Goal: Information Seeking & Learning: Stay updated

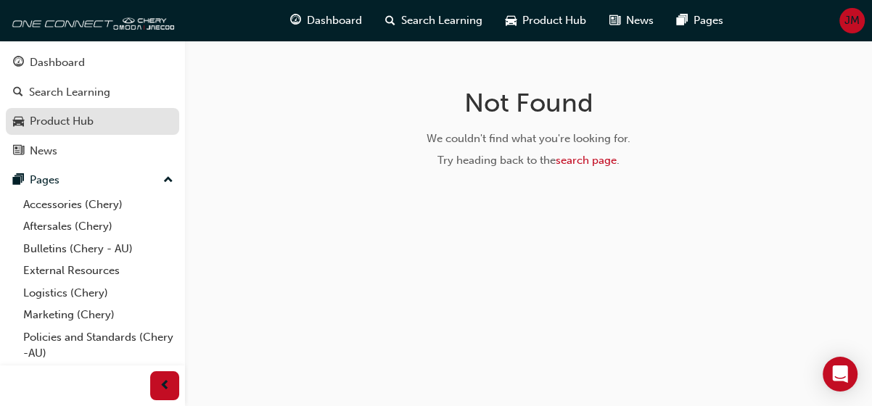
click at [77, 125] on div "Product Hub" at bounding box center [62, 121] width 64 height 17
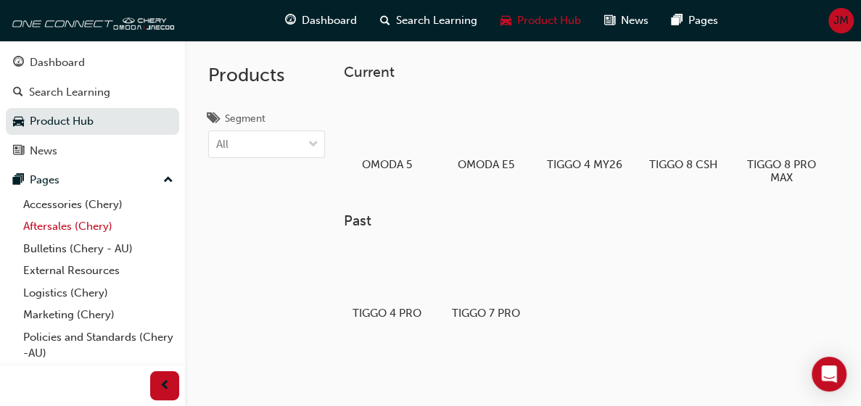
click at [58, 226] on link "Aftersales (Chery)" at bounding box center [98, 226] width 162 height 22
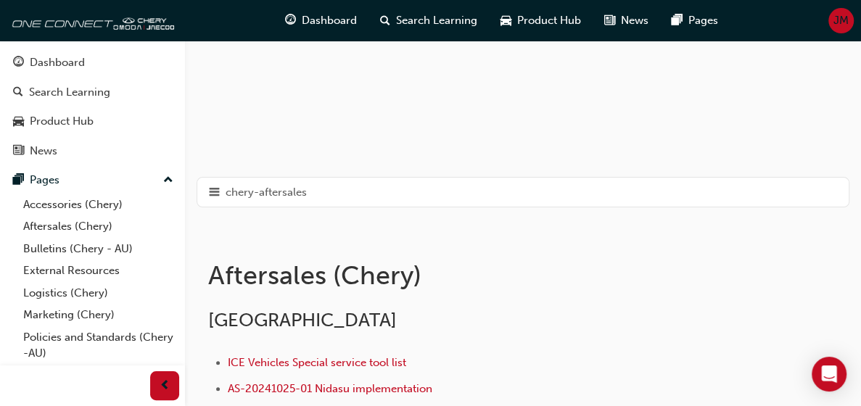
scroll to position [218, 0]
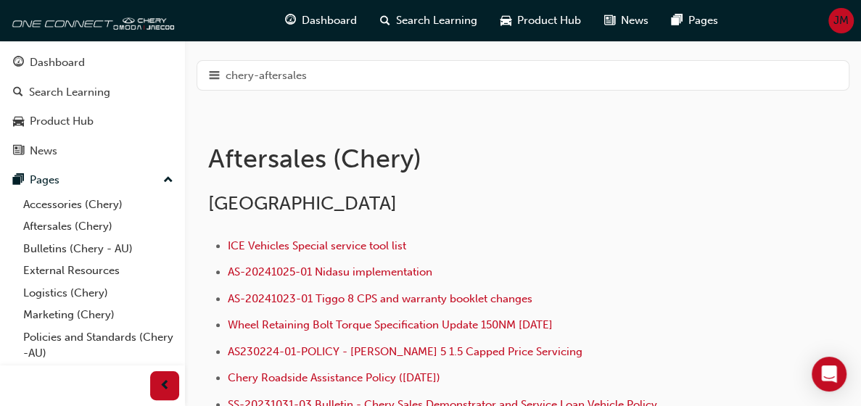
click at [0, 0] on div "Warranty (Chery)" at bounding box center [0, 0] width 0 height 0
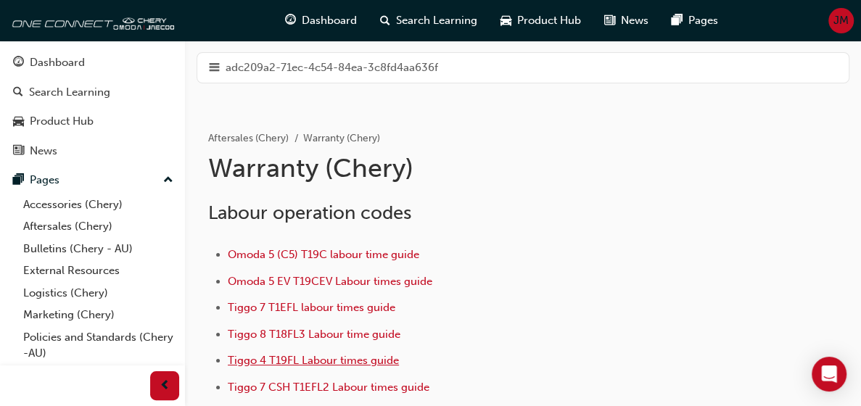
click at [399, 354] on span "Tiggo 4 T19FL Labour times guide" at bounding box center [313, 360] width 171 height 13
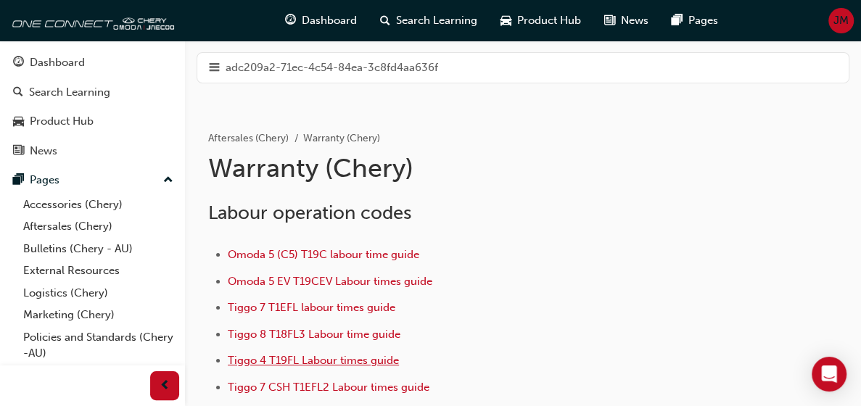
click at [399, 354] on span "Tiggo 4 T19FL Labour times guide" at bounding box center [313, 360] width 171 height 13
click at [419, 248] on span "Omoda 5 (C5) T19C labour time guide" at bounding box center [323, 254] width 191 height 13
click at [399, 354] on span "Tiggo 4 T19FL Labour times guide" at bounding box center [313, 360] width 171 height 13
click at [419, 248] on span "Omoda 5 (C5) T19C labour time guide" at bounding box center [323, 254] width 191 height 13
click at [399, 354] on span "Tiggo 4 T19FL Labour times guide" at bounding box center [313, 360] width 171 height 13
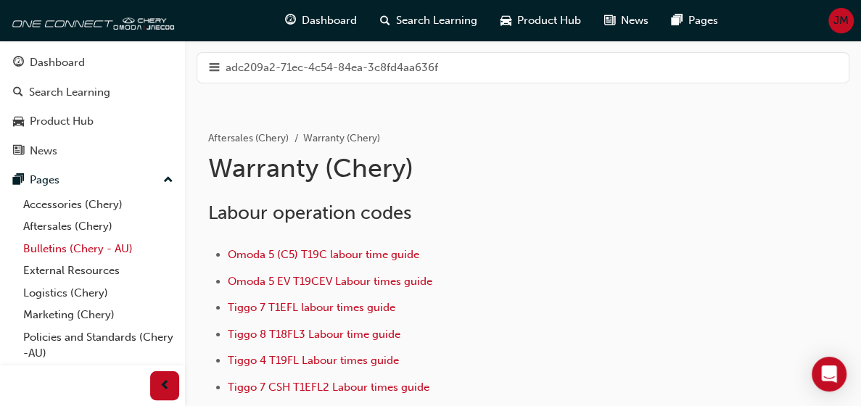
click at [60, 250] on link "Bulletins (Chery - AU)" at bounding box center [98, 249] width 162 height 22
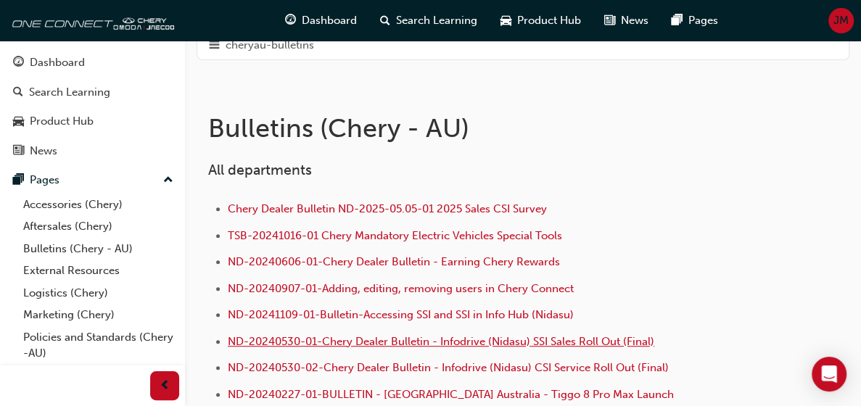
scroll to position [290, 0]
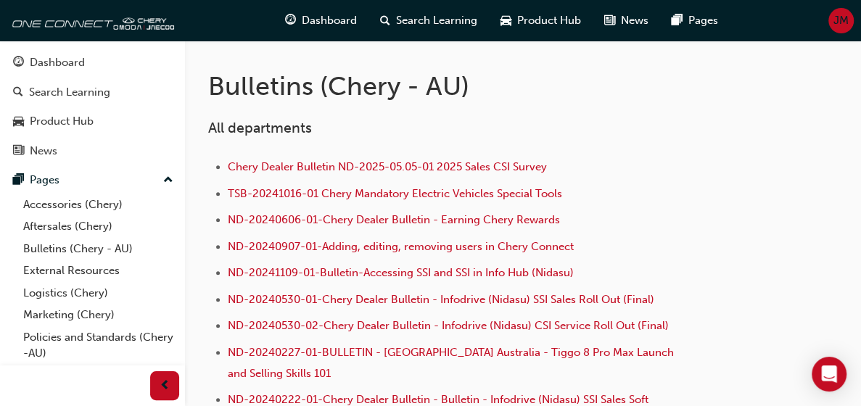
click at [0, 0] on div "Technical Service Bulletins (TSB) (Chery - AU)" at bounding box center [0, 0] width 0 height 0
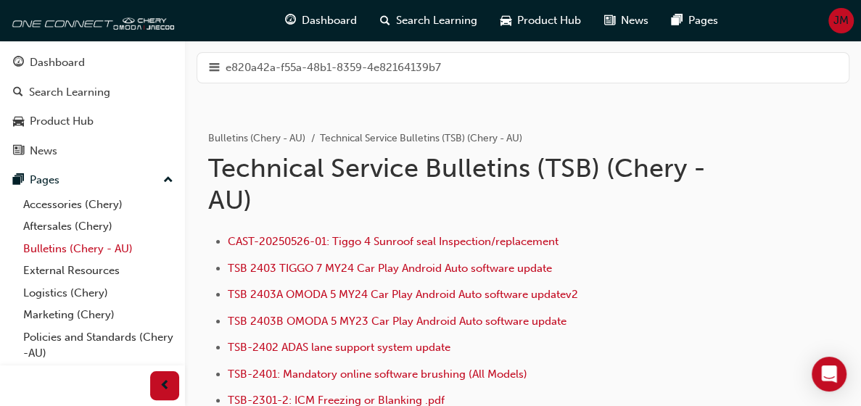
click at [59, 249] on link "Bulletins (Chery - AU)" at bounding box center [98, 249] width 162 height 22
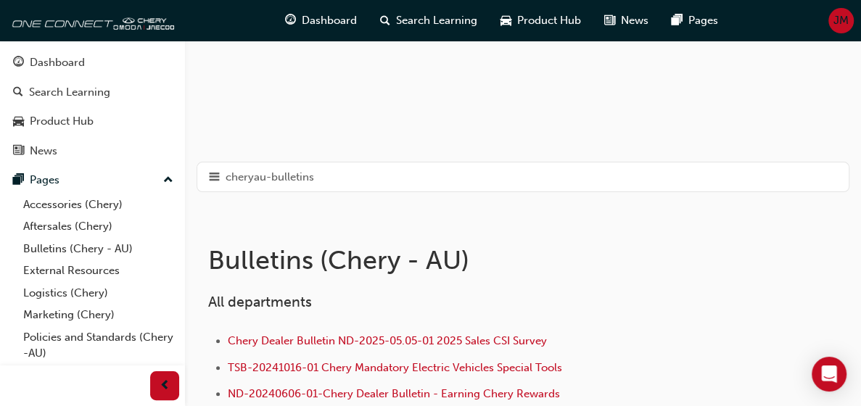
scroll to position [145, 0]
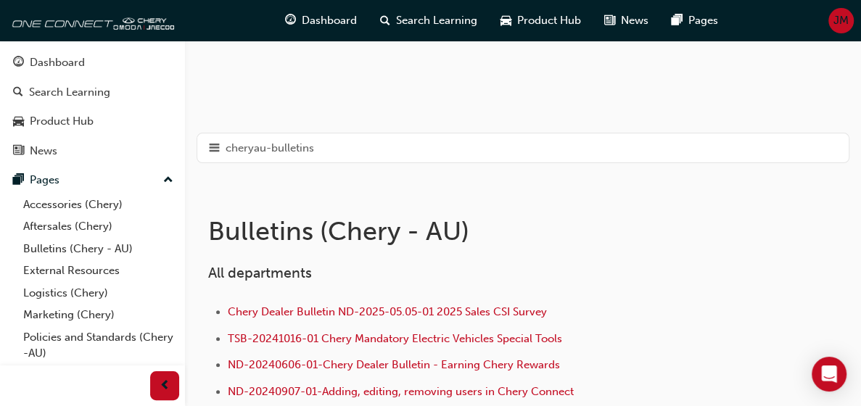
click at [0, 0] on div "Service Campaign - Bulletins (Chery - AU)" at bounding box center [0, 0] width 0 height 0
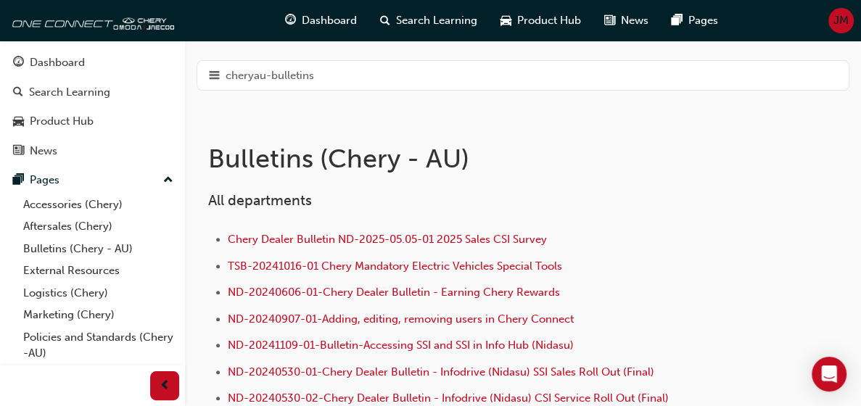
scroll to position [290, 0]
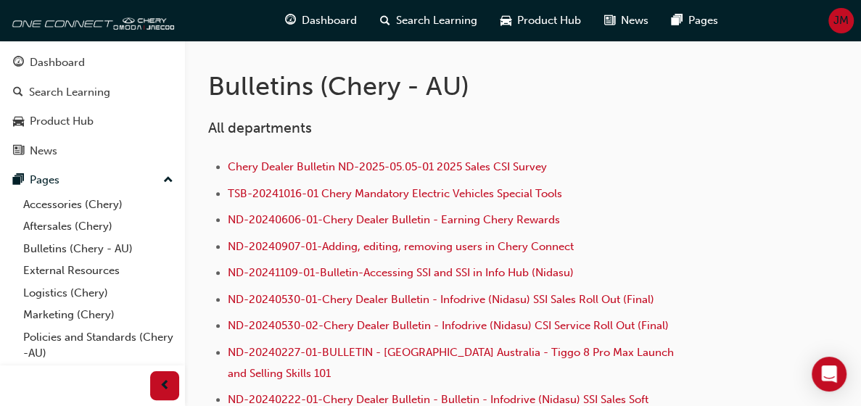
click at [0, 0] on div "Service Campaign - Bulletins (Chery - AU)" at bounding box center [0, 0] width 0 height 0
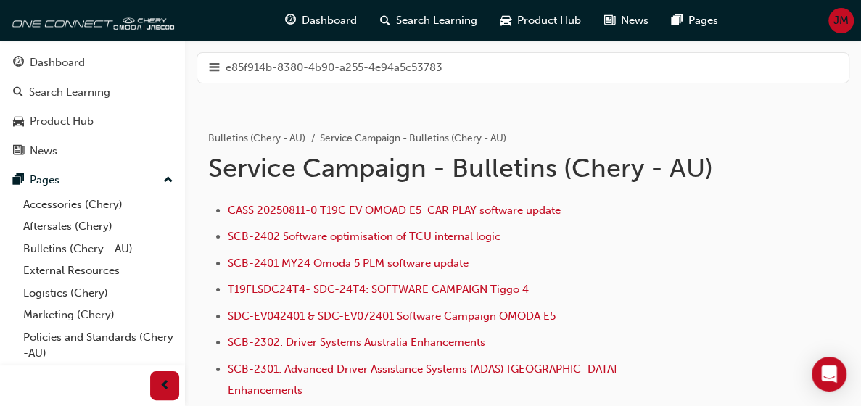
click at [0, 0] on div "Bulletins (Chery - AU)" at bounding box center [0, 0] width 0 height 0
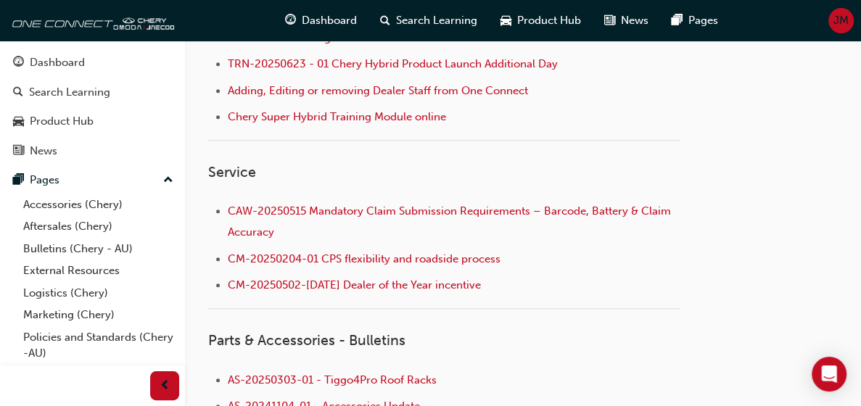
scroll to position [725, 0]
